Goal: Transaction & Acquisition: Purchase product/service

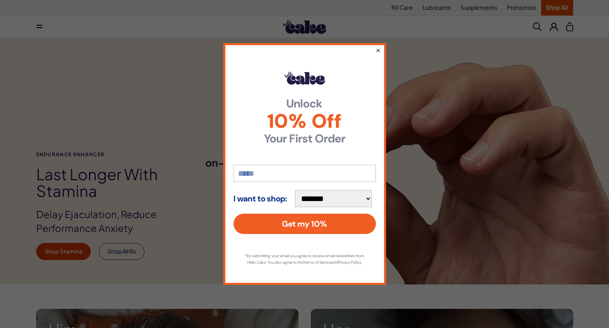
click at [378, 46] on button "×" at bounding box center [377, 50] width 5 height 10
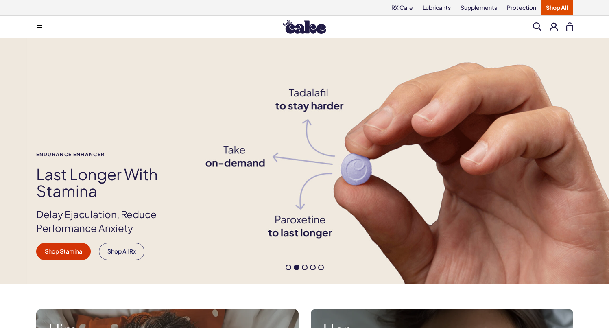
click at [302, 24] on img at bounding box center [305, 27] width 44 height 14
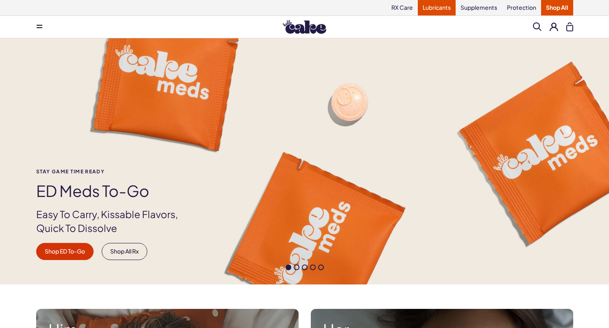
click at [436, 9] on link "Lubricants" at bounding box center [437, 7] width 38 height 15
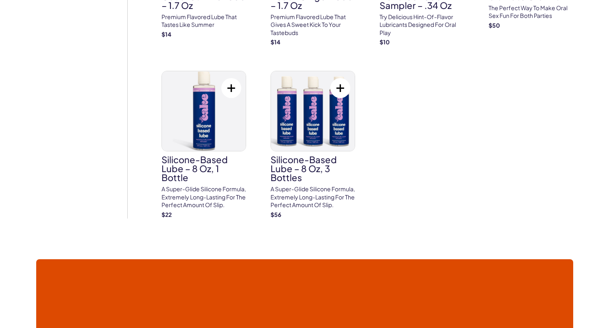
scroll to position [1033, 0]
